Goal: Task Accomplishment & Management: Complete application form

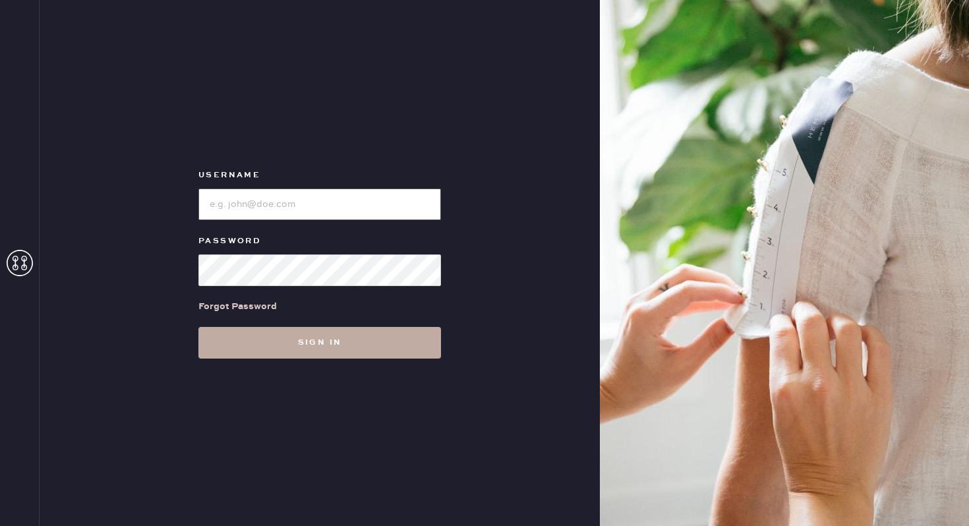
type input "reformationgeorgetown"
click at [292, 356] on button "Sign in" at bounding box center [319, 343] width 242 height 32
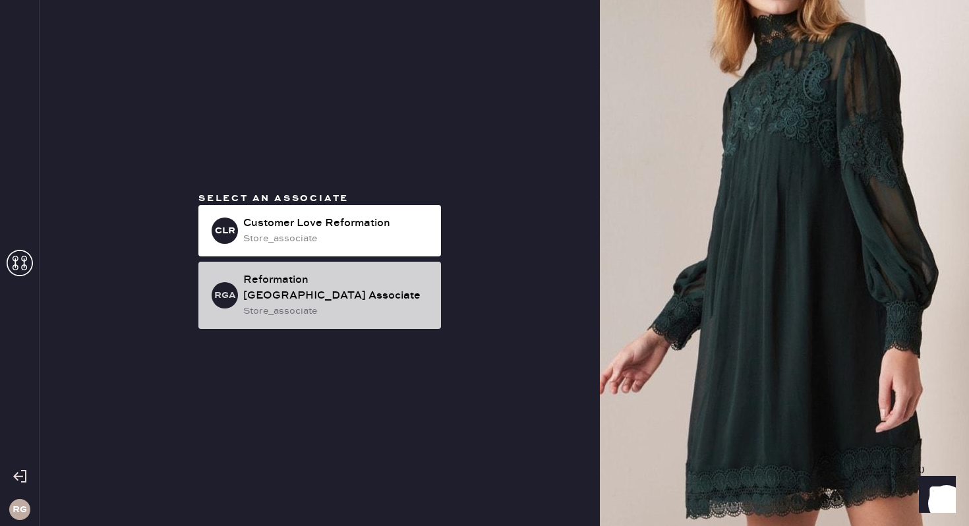
click at [349, 304] on div "store_associate" at bounding box center [336, 311] width 187 height 14
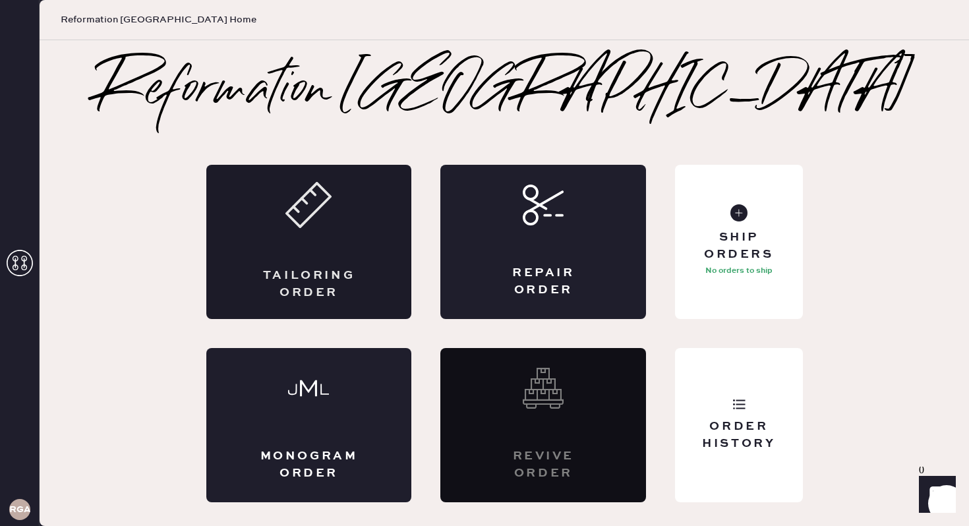
click at [337, 240] on div "Tailoring Order" at bounding box center [309, 242] width 206 height 154
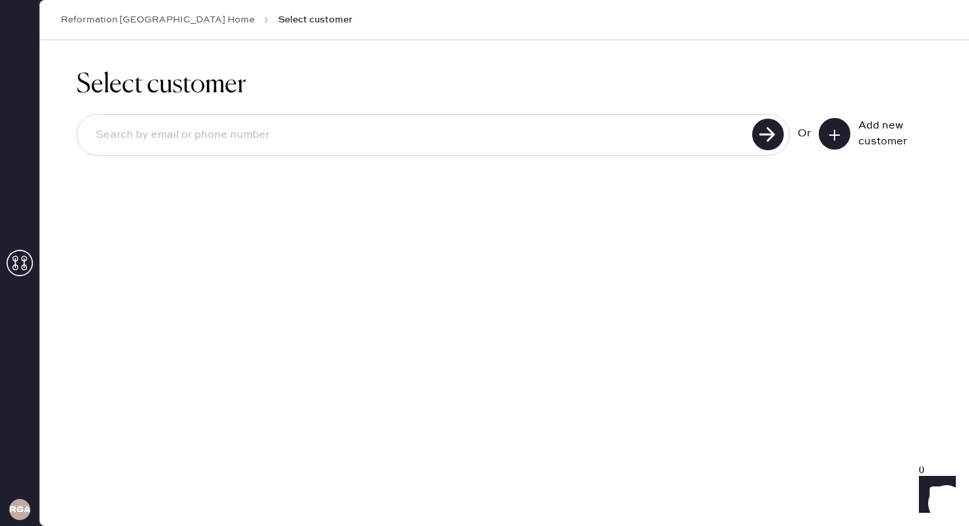
click at [626, 130] on input at bounding box center [416, 135] width 663 height 30
type input "[EMAIL_ADDRESS][DOMAIN_NAME]"
click at [775, 134] on use at bounding box center [768, 135] width 32 height 32
click at [774, 113] on div "[EMAIL_ADDRESS][DOMAIN_NAME] Or Add new customer" at bounding box center [503, 136] width 855 height 70
click at [770, 127] on use at bounding box center [768, 135] width 32 height 32
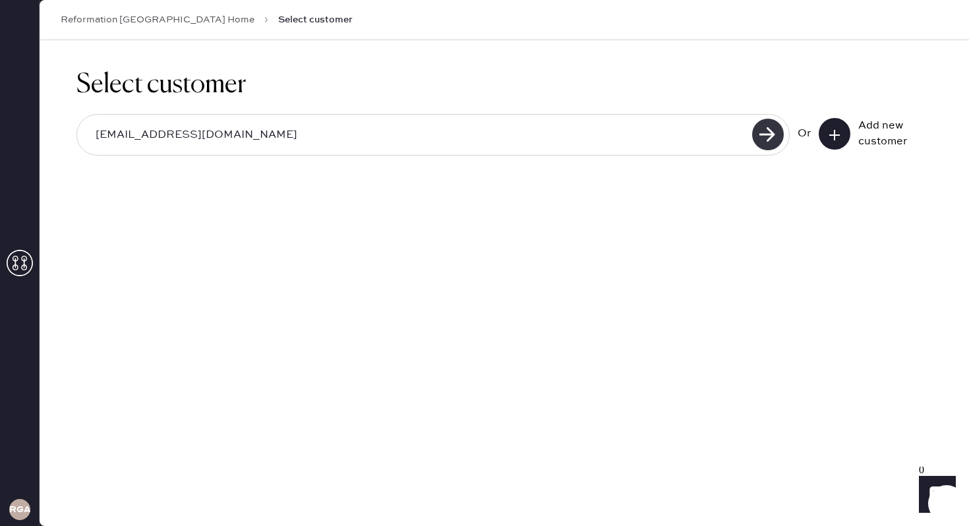
click at [770, 127] on use at bounding box center [768, 135] width 32 height 32
click at [768, 132] on use at bounding box center [768, 135] width 32 height 32
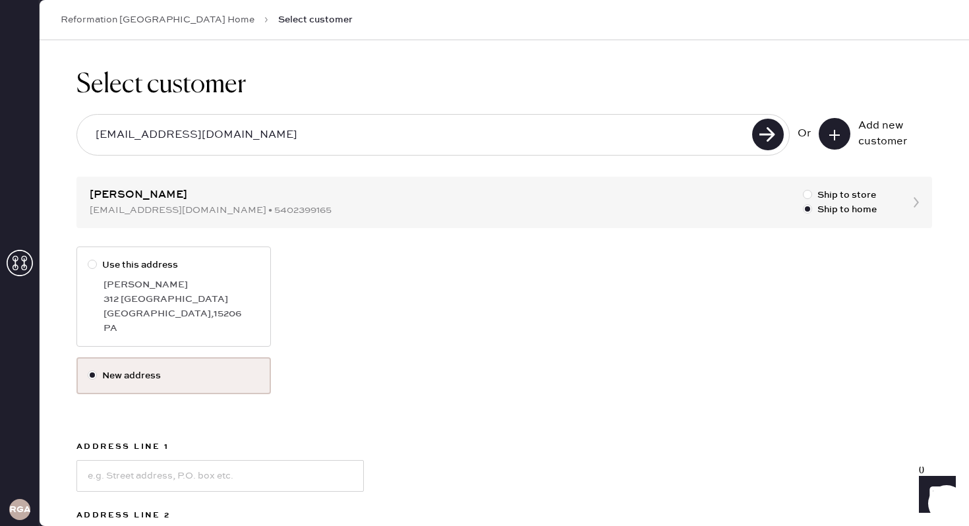
click at [188, 312] on div "[GEOGRAPHIC_DATA] , 15206" at bounding box center [181, 313] width 156 height 14
click at [88, 258] on input "Use this address" at bounding box center [88, 258] width 1 height 1
radio input "true"
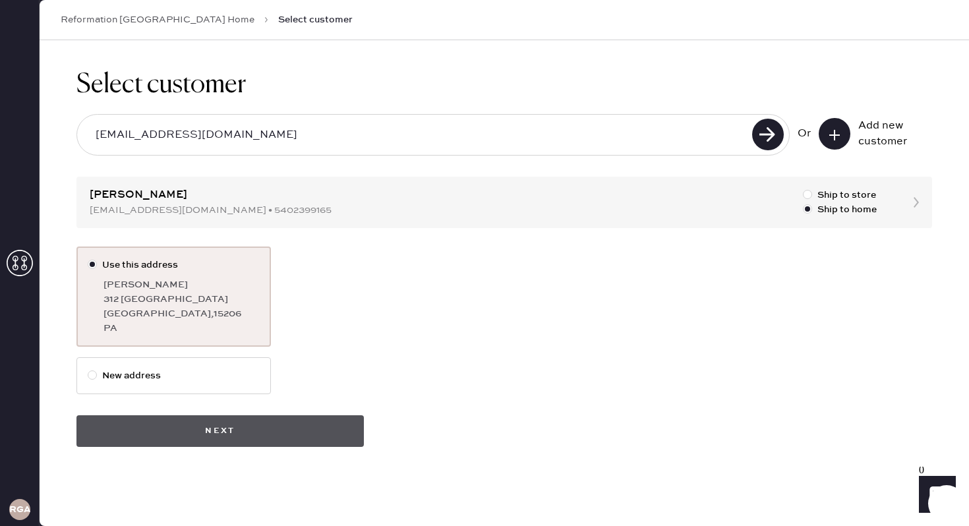
click at [293, 429] on button "Next" at bounding box center [219, 431] width 287 height 32
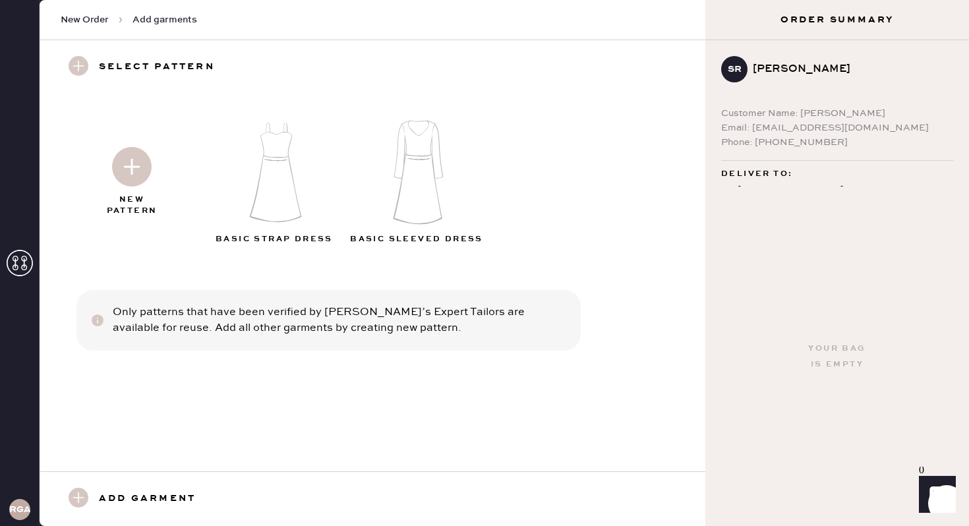
click at [139, 163] on img at bounding box center [132, 167] width 40 height 40
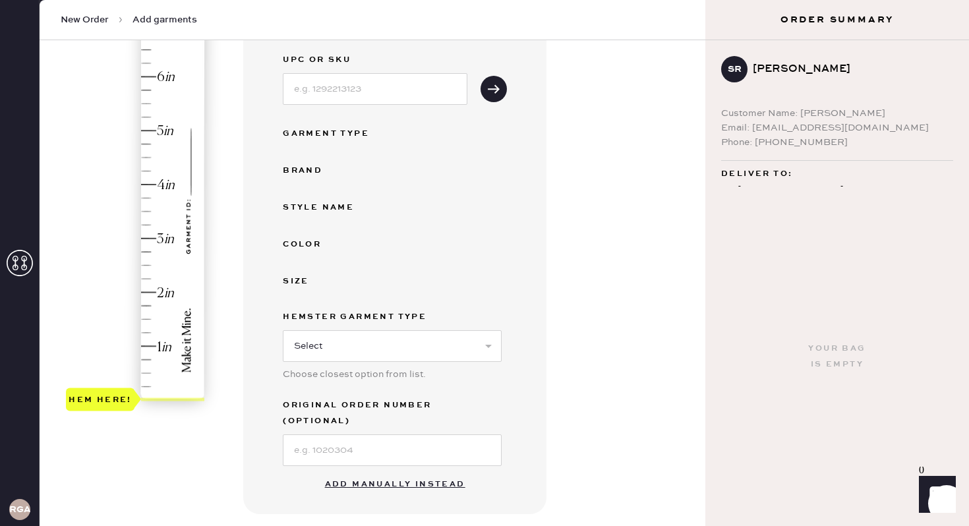
scroll to position [211, 0]
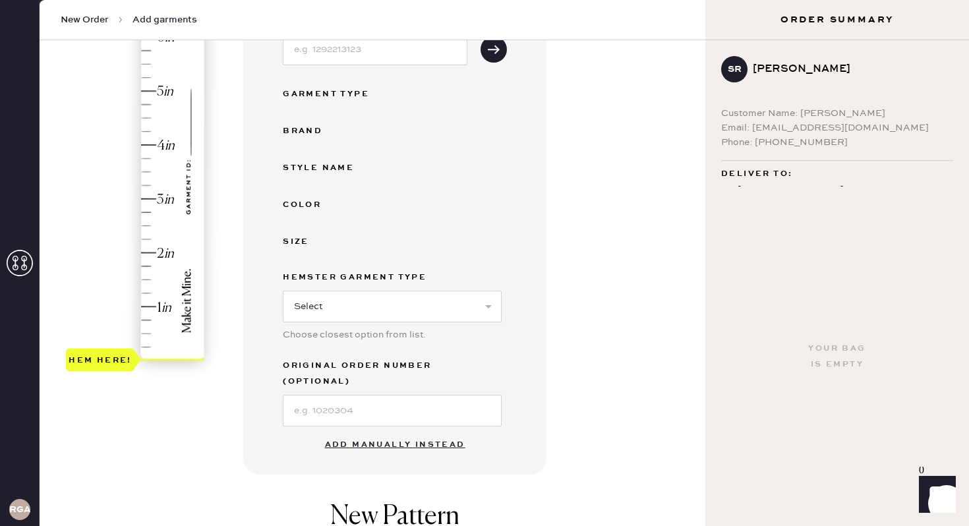
click at [407, 432] on button "Add manually instead" at bounding box center [395, 445] width 156 height 26
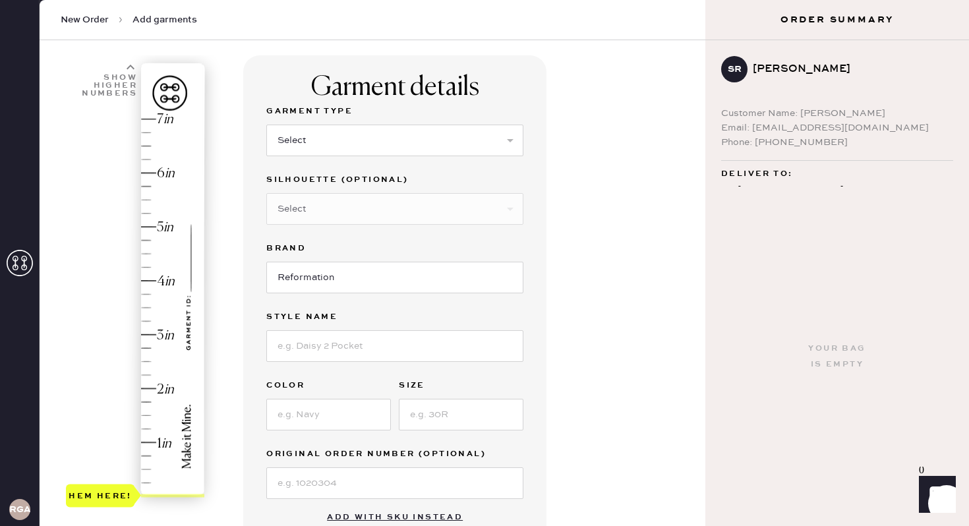
scroll to position [74, 0]
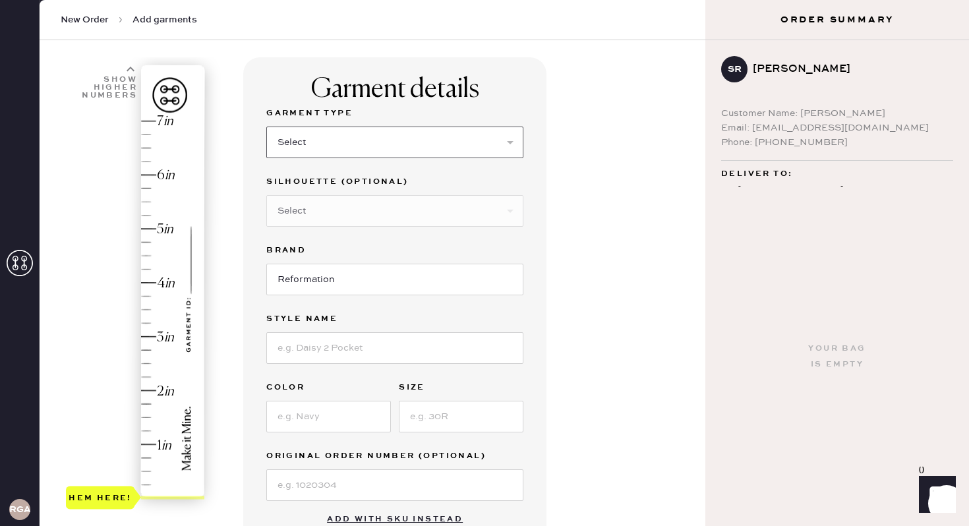
click at [358, 150] on select "Select Basic Skirt Jeans Leggings Pants Shorts Basic Sleeved Dress Basic Sleeve…" at bounding box center [394, 143] width 257 height 32
select select "7"
click at [334, 216] on select "Select Maxi Dress Midi Dress Mini Dress Other" at bounding box center [394, 211] width 257 height 32
select select "32"
click at [340, 286] on input "Reformation" at bounding box center [394, 280] width 257 height 32
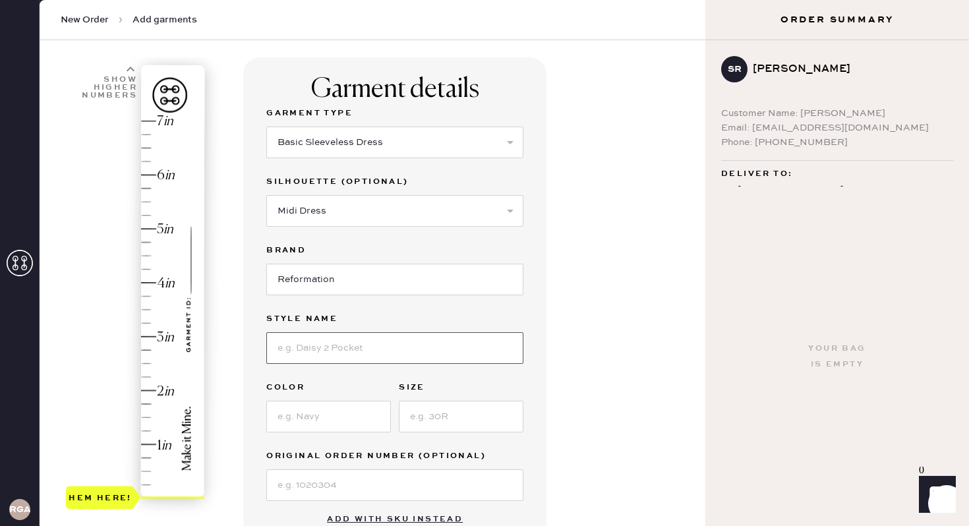
click at [337, 345] on input at bounding box center [394, 348] width 257 height 32
type input "Jamen Knit Dress"
click at [329, 424] on input at bounding box center [328, 417] width 125 height 32
type input "Babygirl"
click at [442, 416] on input at bounding box center [461, 417] width 125 height 32
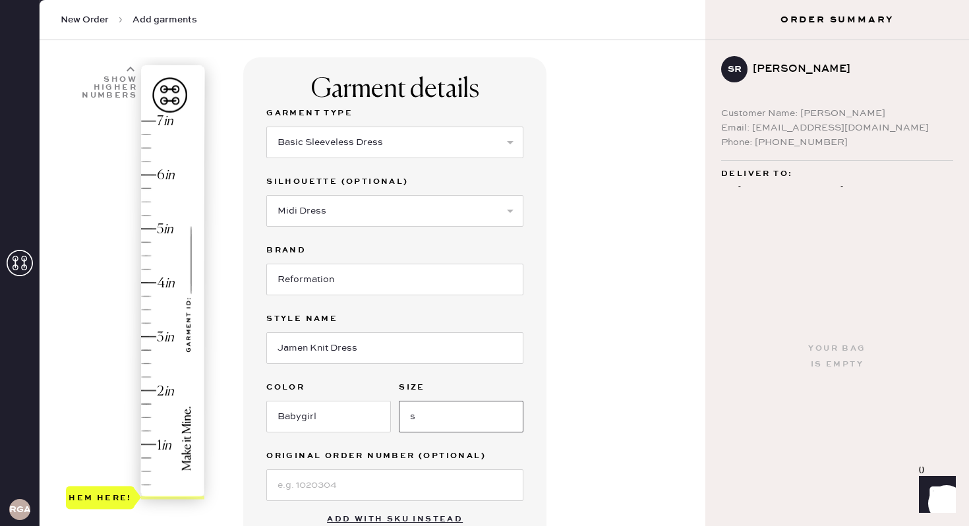
type input "s"
click at [667, 380] on div "Garment details Garment Type Select Basic Skirt Jeans Leggings Pants Shorts Bas…" at bounding box center [468, 431] width 451 height 748
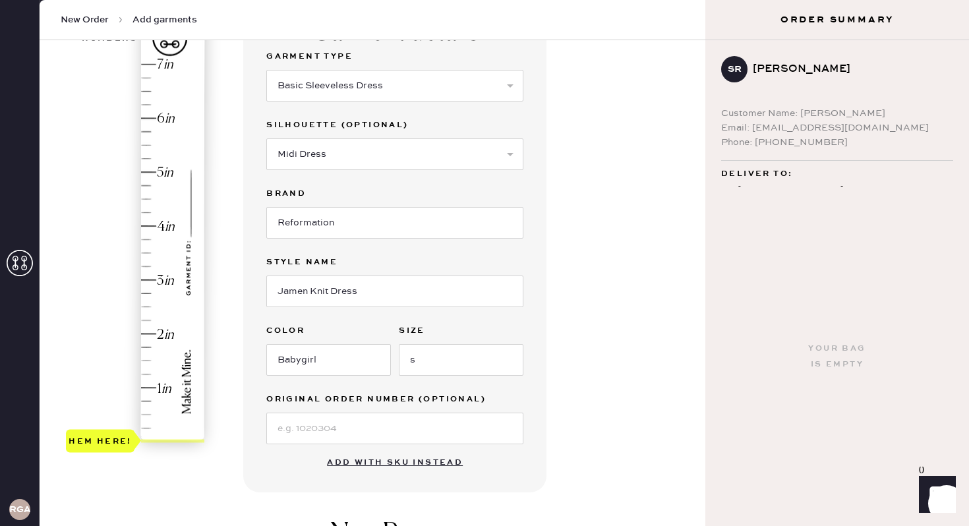
scroll to position [113, 0]
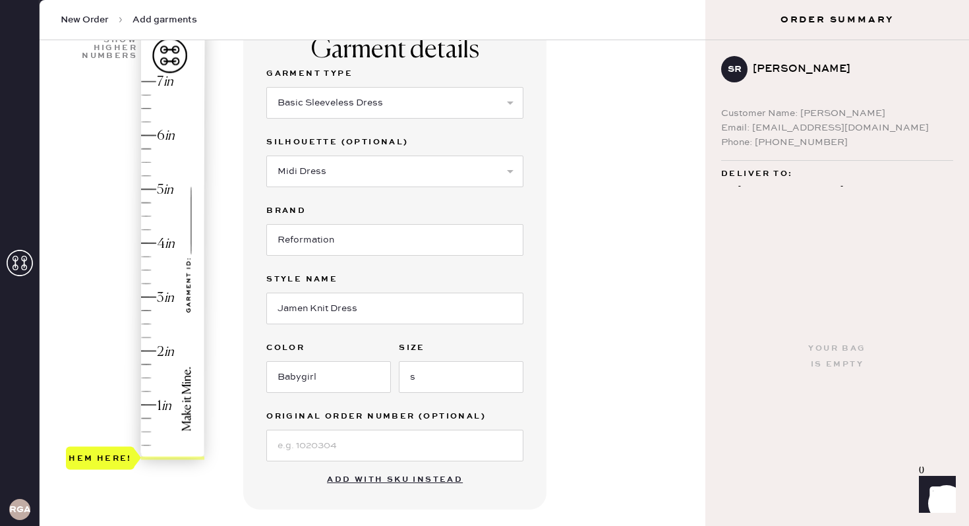
type input "7"
click at [151, 82] on div "Hem here!" at bounding box center [136, 270] width 140 height 389
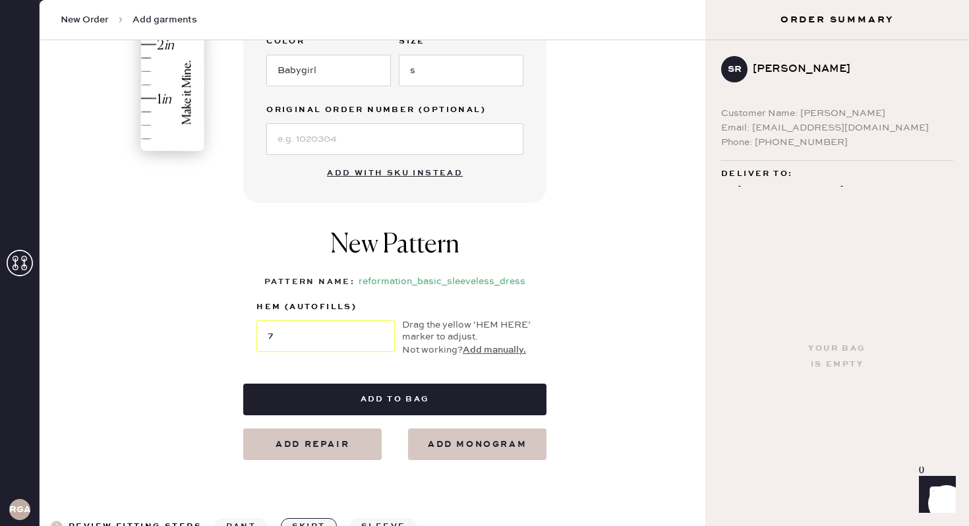
scroll to position [420, 0]
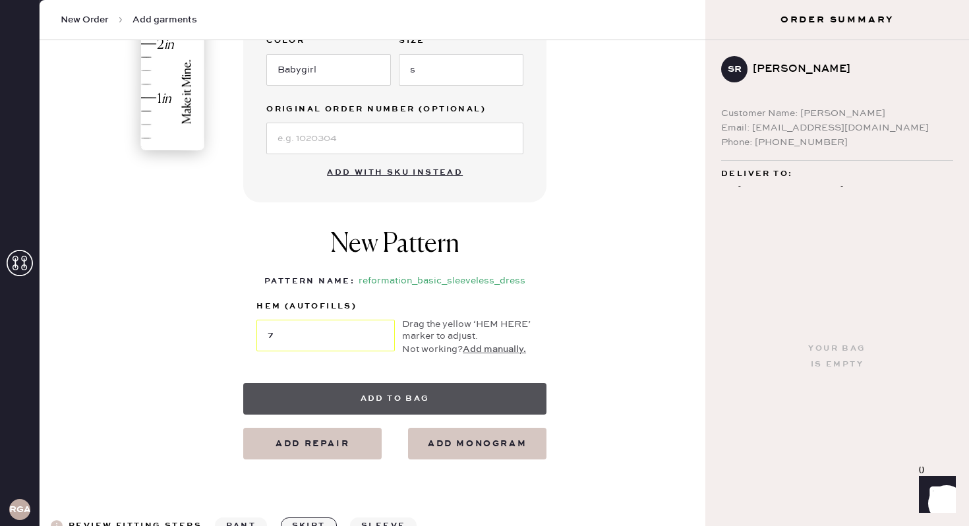
click at [390, 408] on button "Add to bag" at bounding box center [394, 399] width 303 height 32
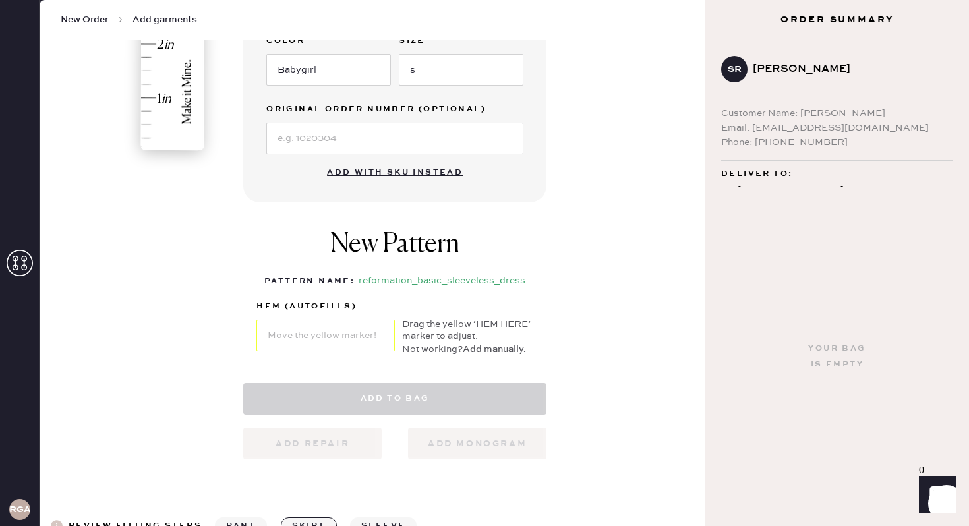
select select "7"
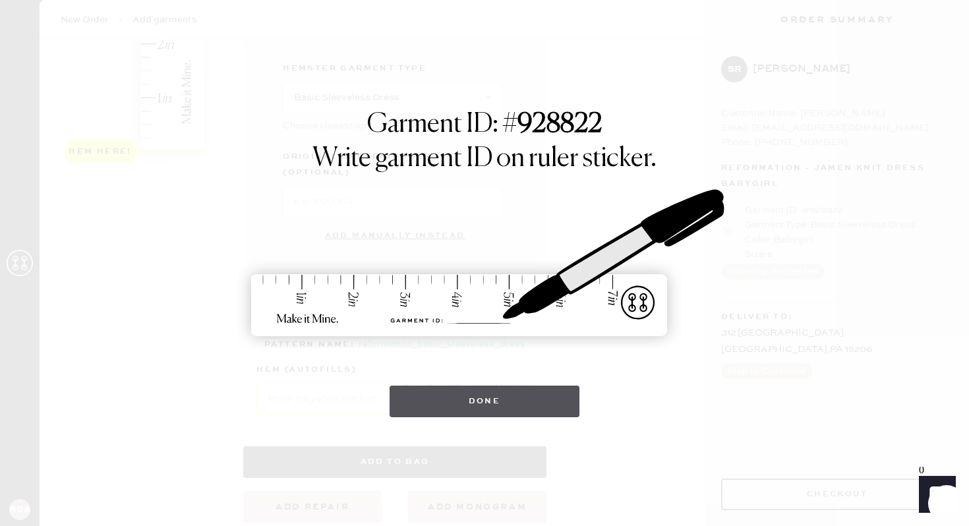
click at [505, 410] on button "Done" at bounding box center [484, 401] width 190 height 32
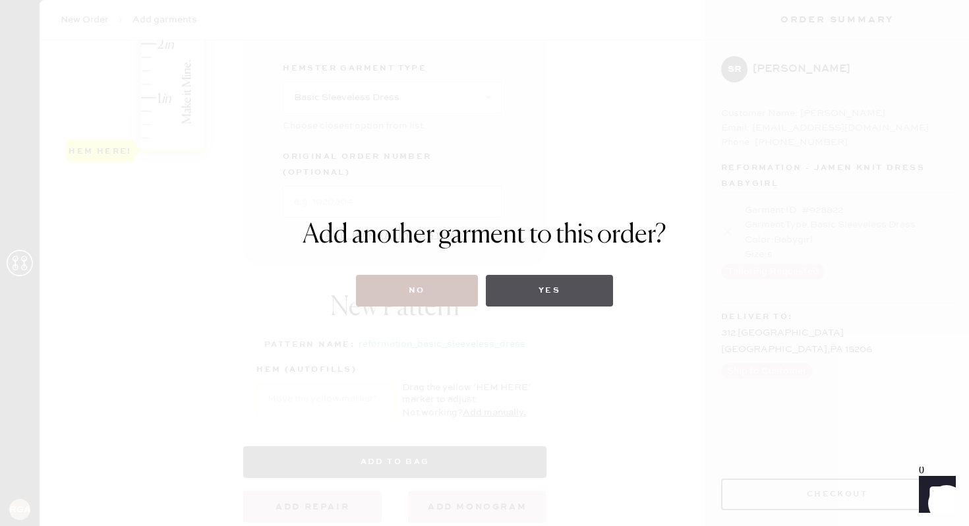
click at [598, 292] on button "Yes" at bounding box center [549, 291] width 127 height 32
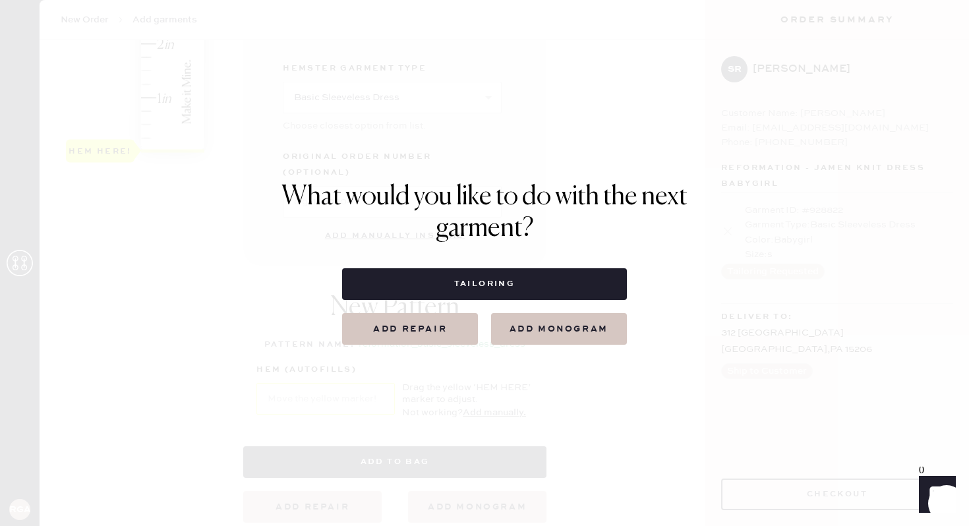
click at [598, 292] on button "Tailoring" at bounding box center [484, 284] width 284 height 32
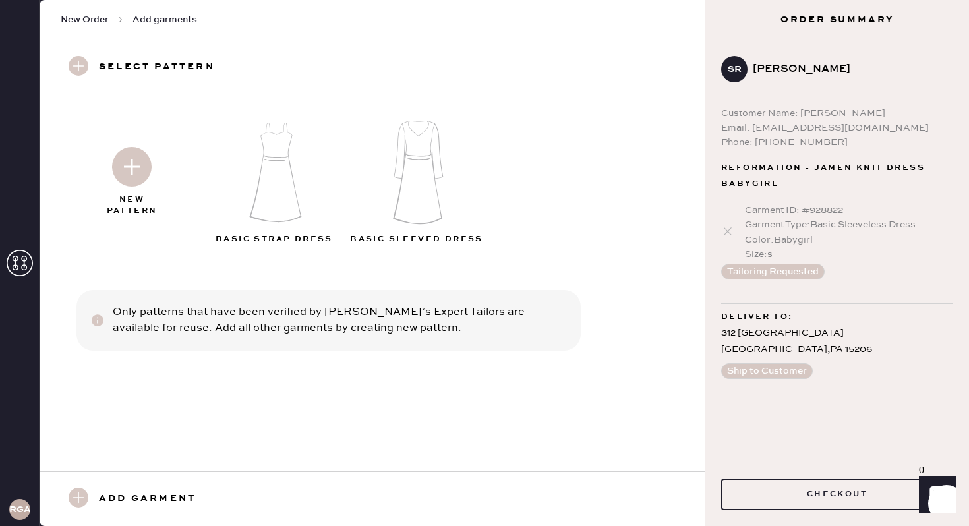
click at [138, 171] on img at bounding box center [132, 167] width 40 height 40
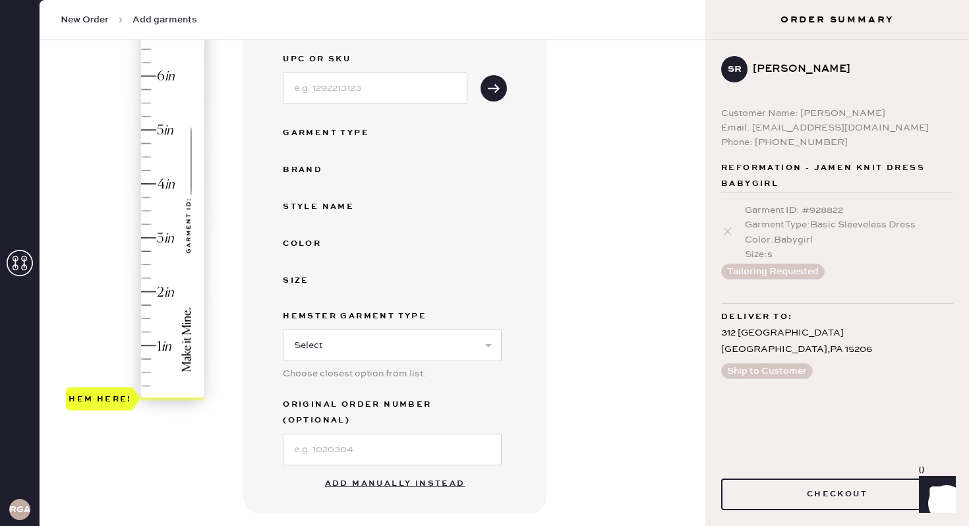
scroll to position [175, 0]
click at [382, 460] on button "Add manually instead" at bounding box center [395, 481] width 156 height 26
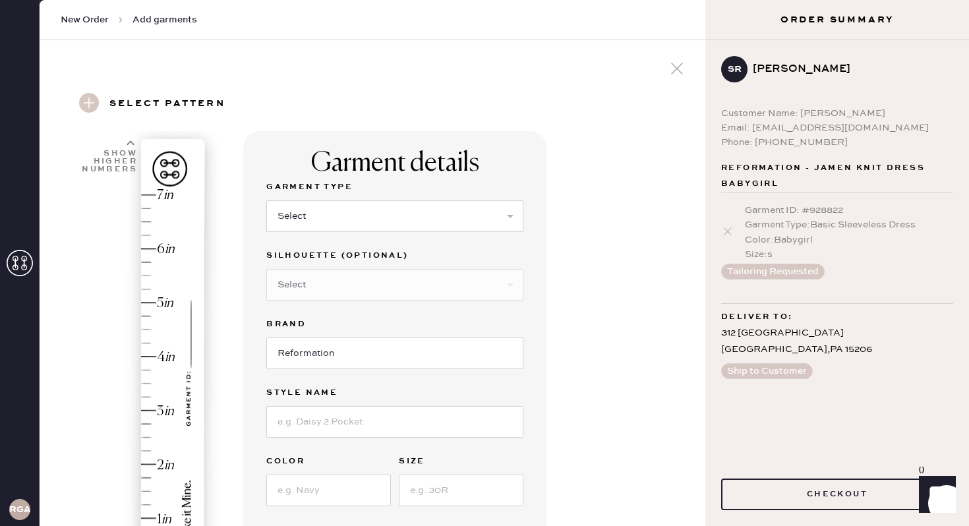
scroll to position [2, 0]
click at [348, 207] on select "Select Basic Skirt Jeans Leggings Pants Shorts Basic Sleeved Dress Basic Sleeve…" at bounding box center [394, 214] width 257 height 32
select select "8"
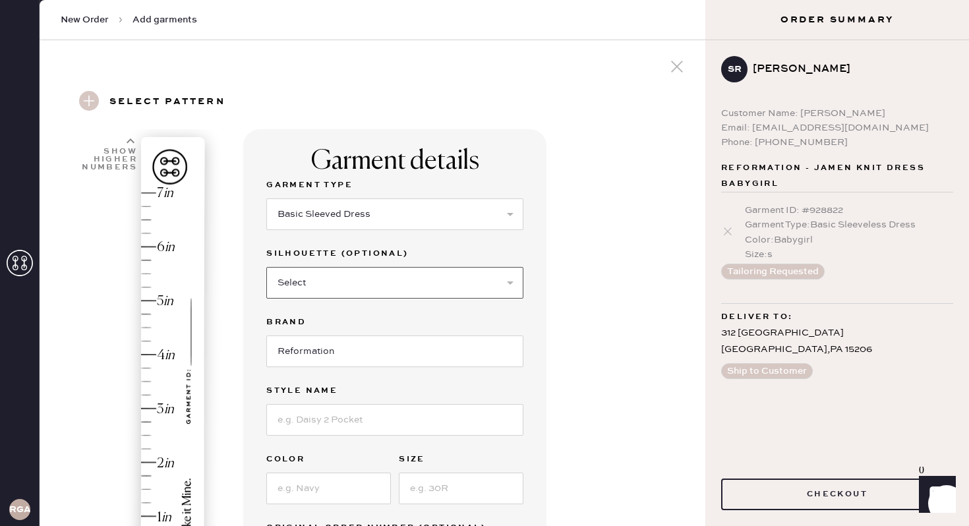
click at [327, 282] on select "Select Maxi Dress Midi Dress Mini Dress Other" at bounding box center [394, 283] width 257 height 32
select select "26"
click at [349, 420] on input at bounding box center [394, 420] width 257 height 32
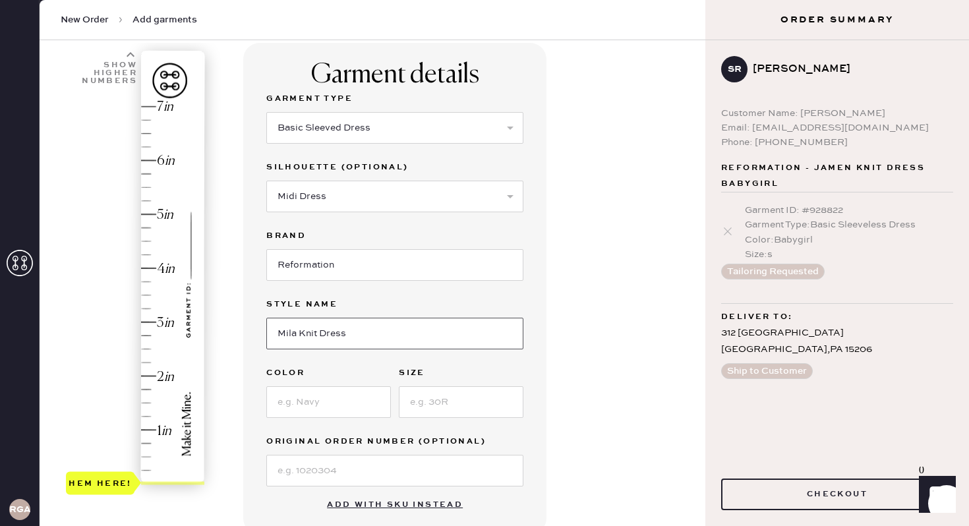
scroll to position [96, 0]
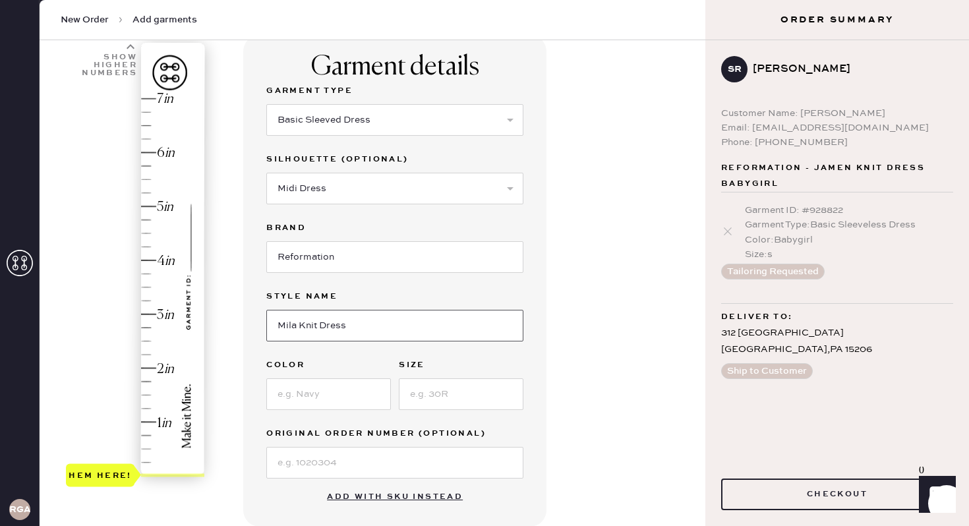
type input "Mila Knit Dress"
click at [312, 391] on input at bounding box center [328, 394] width 125 height 32
type input "Black"
click at [453, 398] on input at bounding box center [461, 394] width 125 height 32
type input "S"
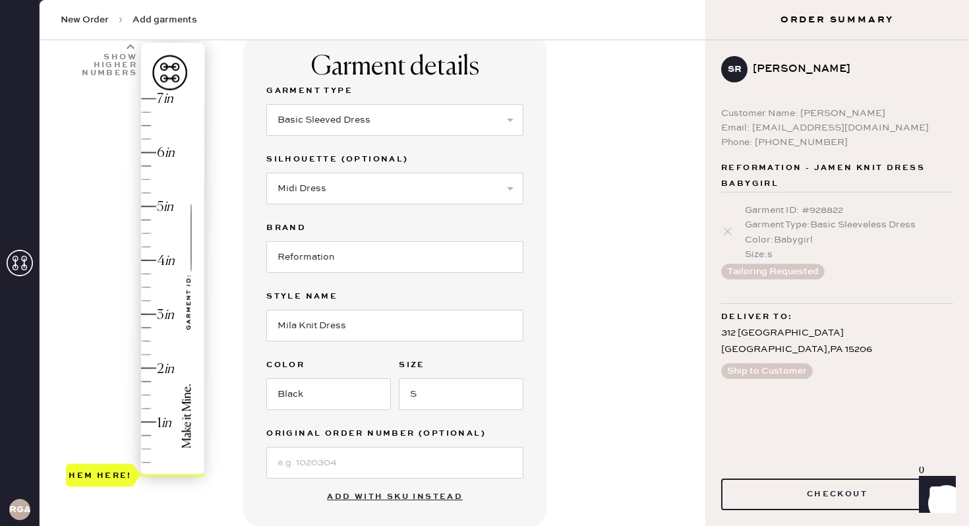
click at [571, 319] on div "Garment details Garment Type Select Basic Skirt Jeans Leggings Pants Shorts Bas…" at bounding box center [468, 427] width 451 height 785
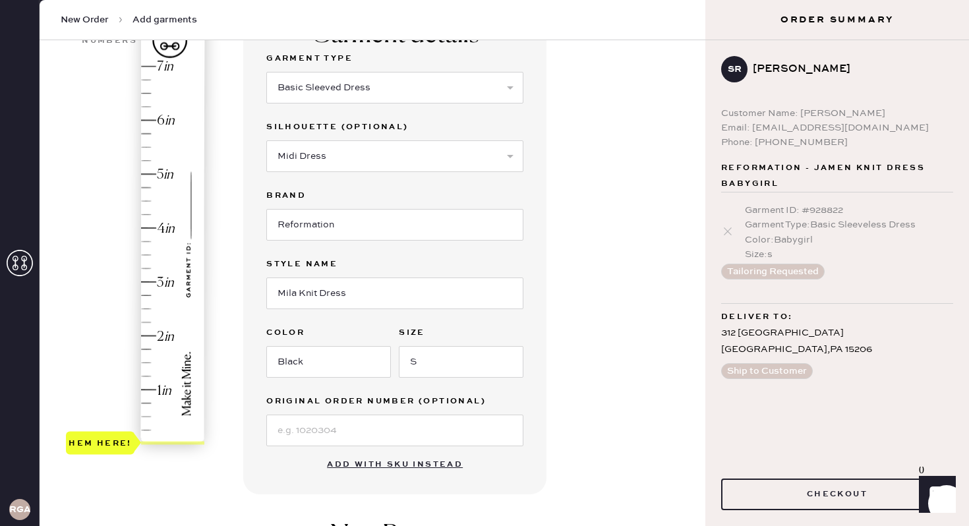
scroll to position [131, 0]
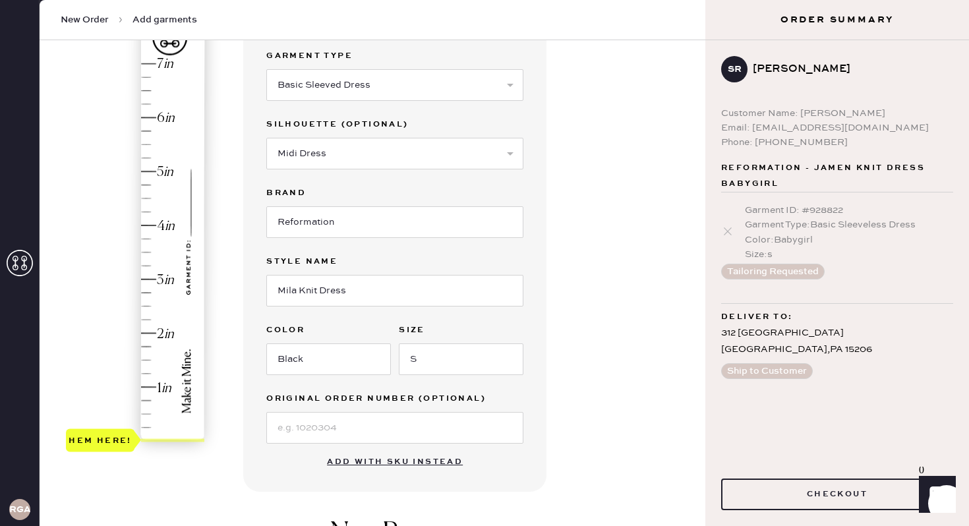
type input "7"
click at [166, 64] on div "Hem here!" at bounding box center [136, 252] width 140 height 389
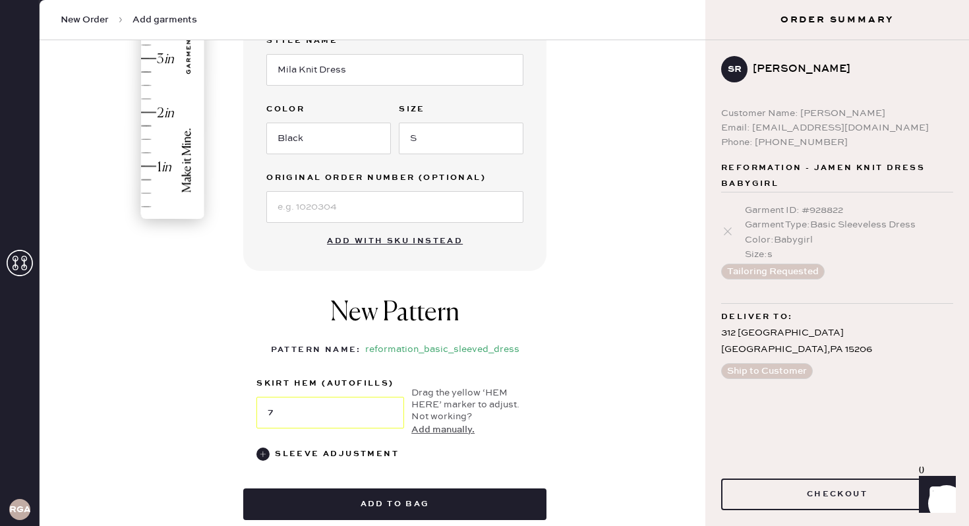
scroll to position [380, 0]
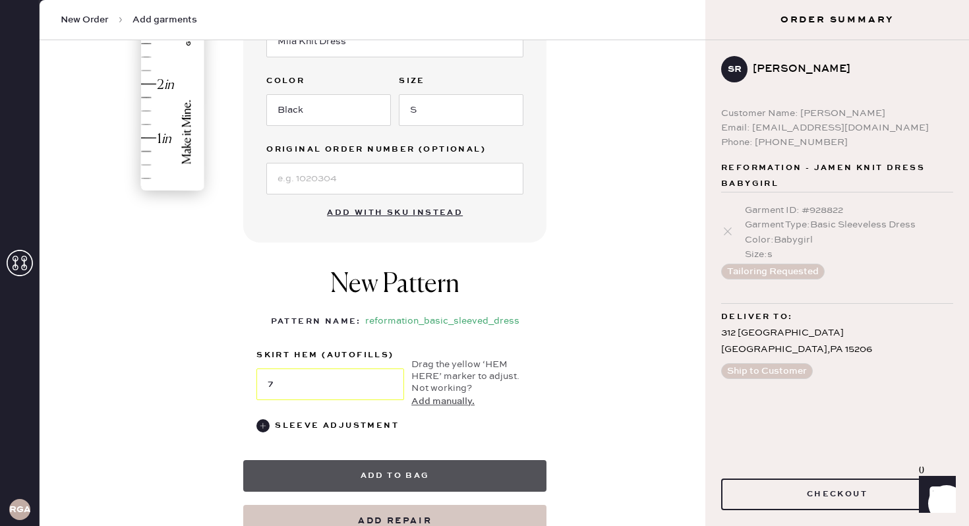
click at [416, 460] on button "Add to bag" at bounding box center [394, 476] width 303 height 32
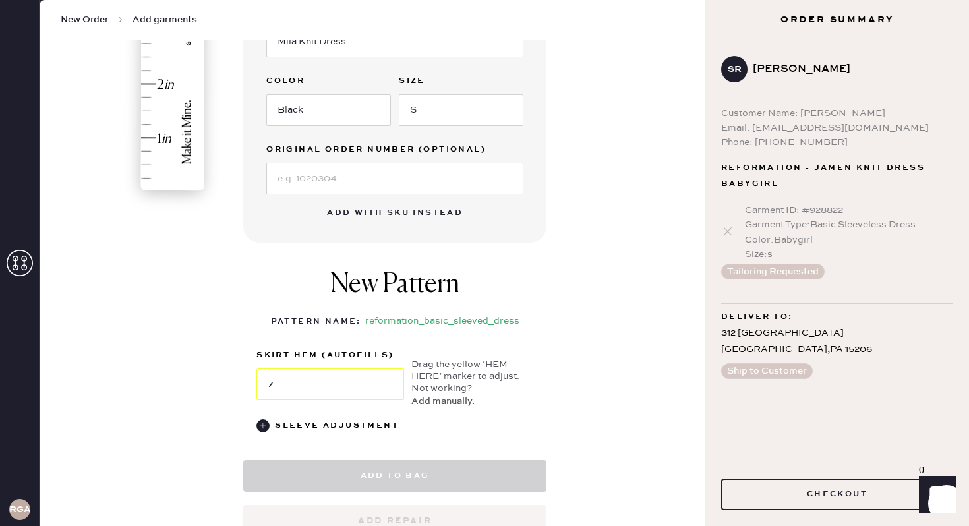
select select "8"
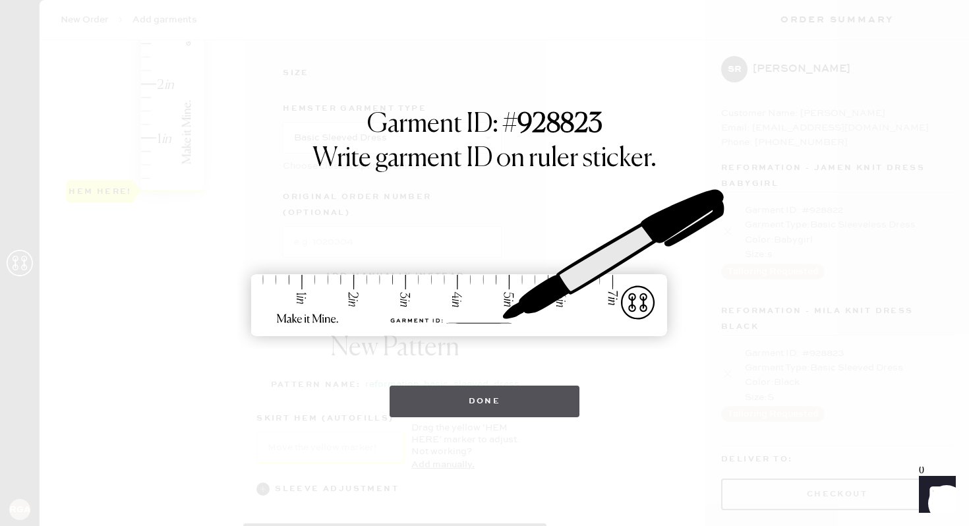
click at [453, 400] on button "Done" at bounding box center [484, 401] width 190 height 32
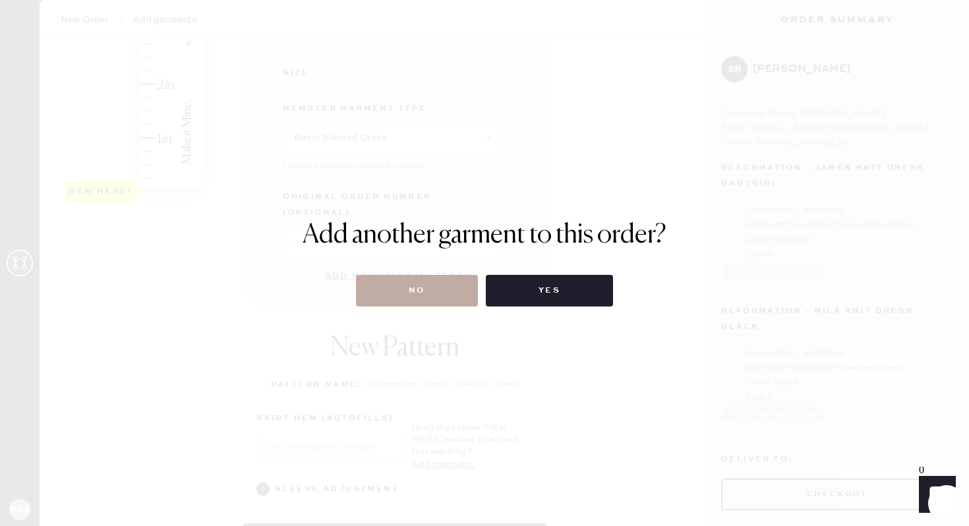
click at [458, 298] on button "No" at bounding box center [417, 291] width 122 height 32
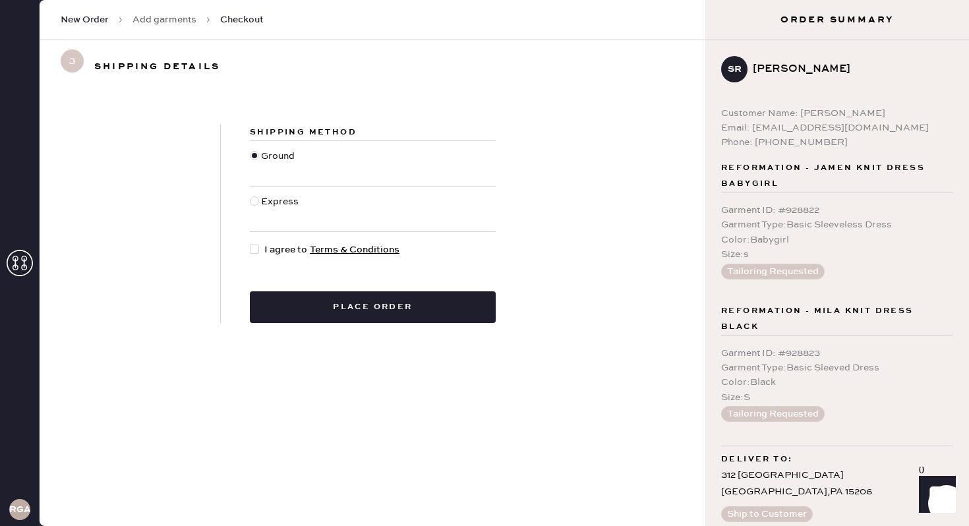
click at [260, 251] on div at bounding box center [257, 249] width 14 height 14
click at [250, 243] on input "I agree to Terms & Conditions" at bounding box center [250, 242] width 1 height 1
checkbox input "true"
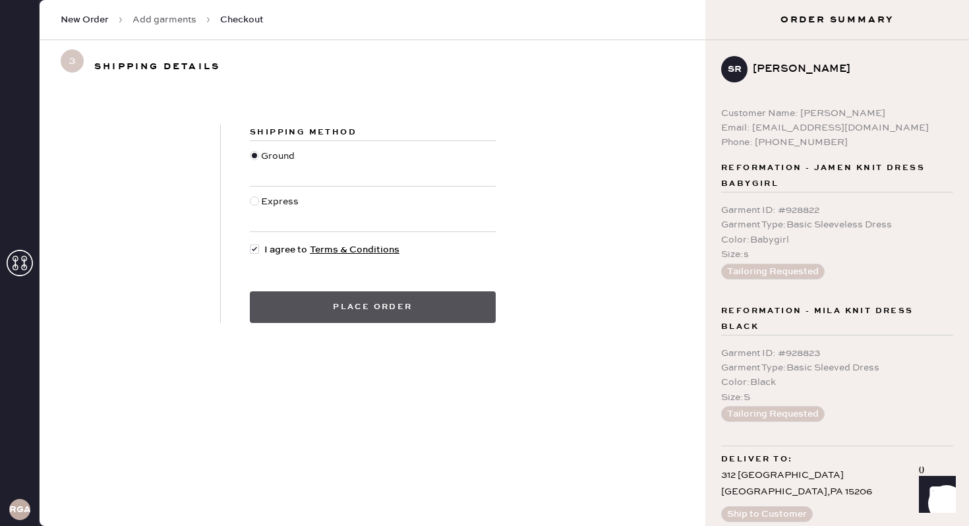
click at [323, 306] on button "Place order" at bounding box center [373, 307] width 246 height 32
